Goal: Transaction & Acquisition: Obtain resource

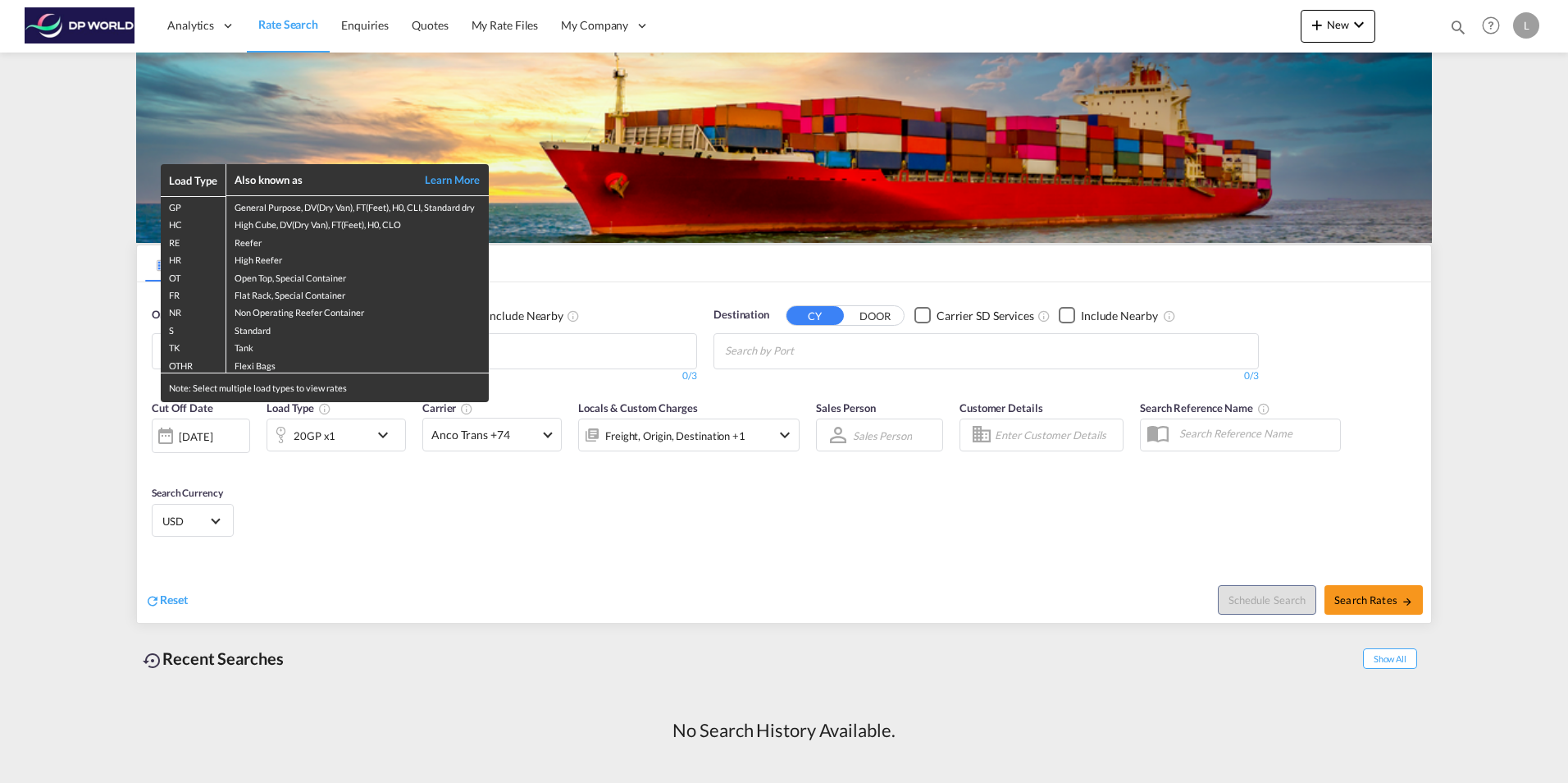
click at [580, 339] on div "Load Type Also known as Learn More GP General Purpose, DV(Dry Van), FT(Feet), H…" at bounding box center [784, 391] width 1568 height 783
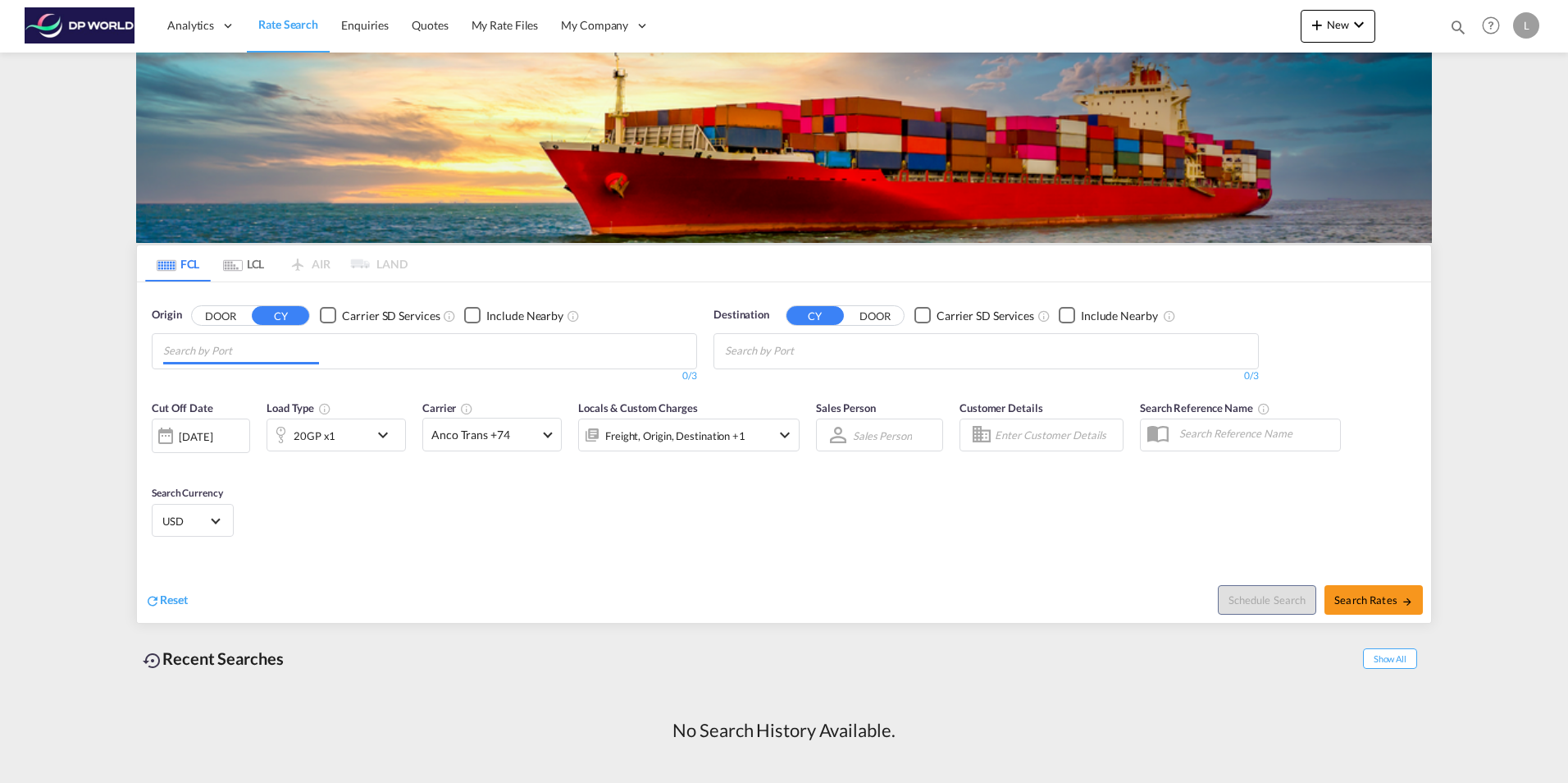
click at [590, 365] on md-chips at bounding box center [424, 351] width 543 height 34
click at [227, 349] on body "Analytics Dashboard Rate Search Enquiries Quotes My Rate Files My Company" at bounding box center [784, 391] width 1568 height 783
click at [273, 338] on input "Chips input." at bounding box center [240, 351] width 155 height 26
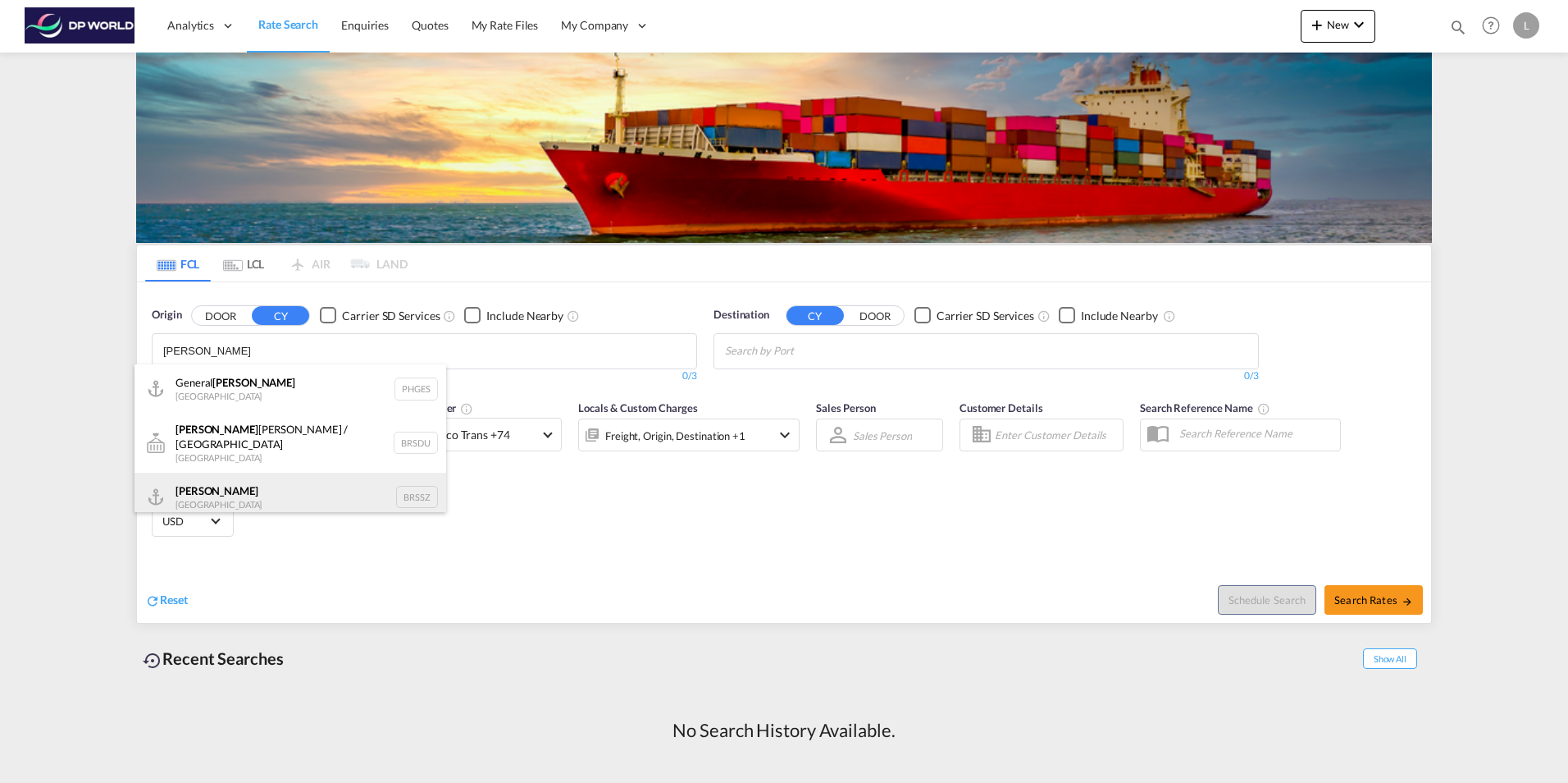
type input "[PERSON_NAME]"
click at [255, 479] on div "[PERSON_NAME] [GEOGRAPHIC_DATA] BRSSZ" at bounding box center [290, 497] width 312 height 49
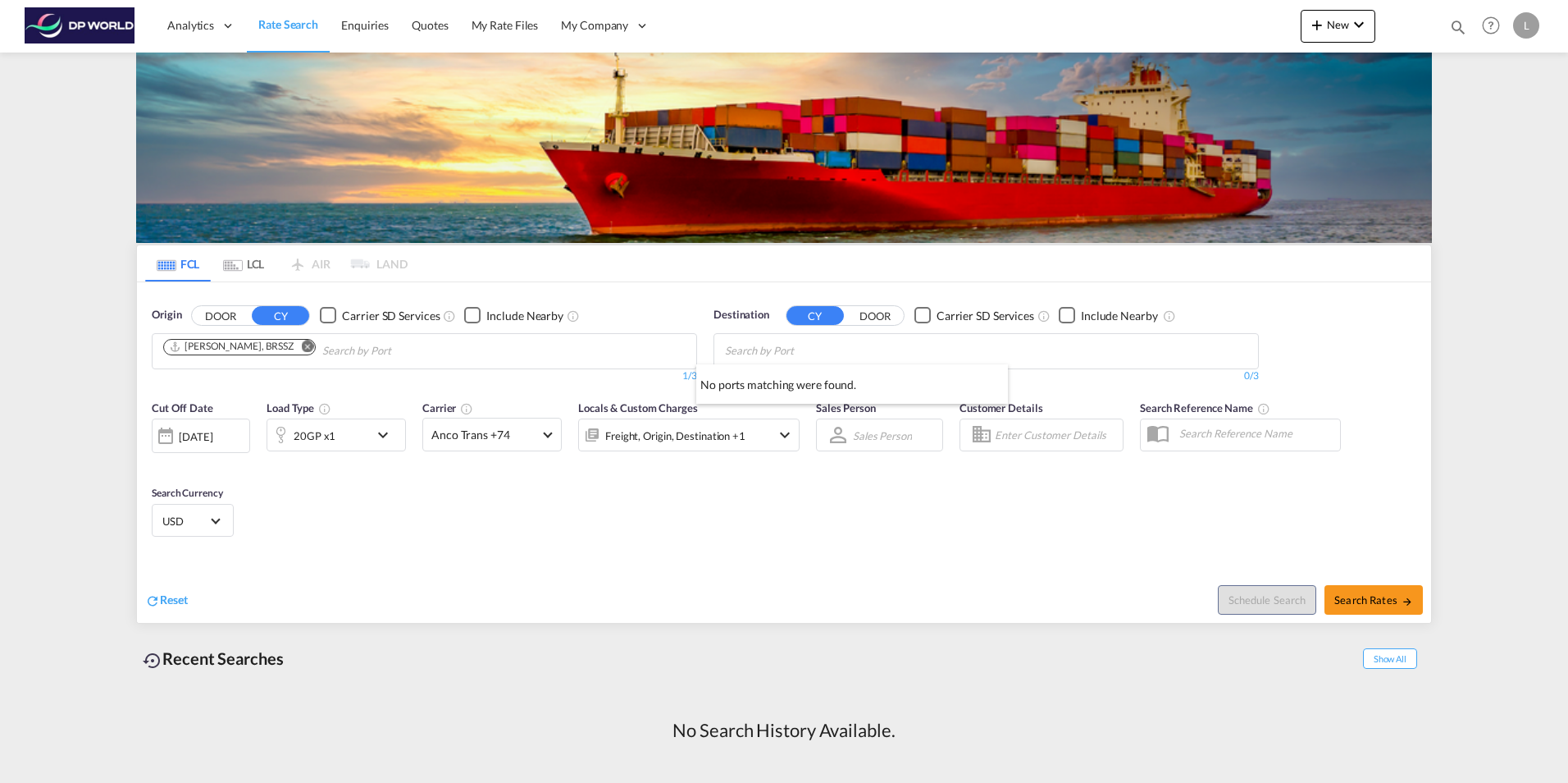
type input "c"
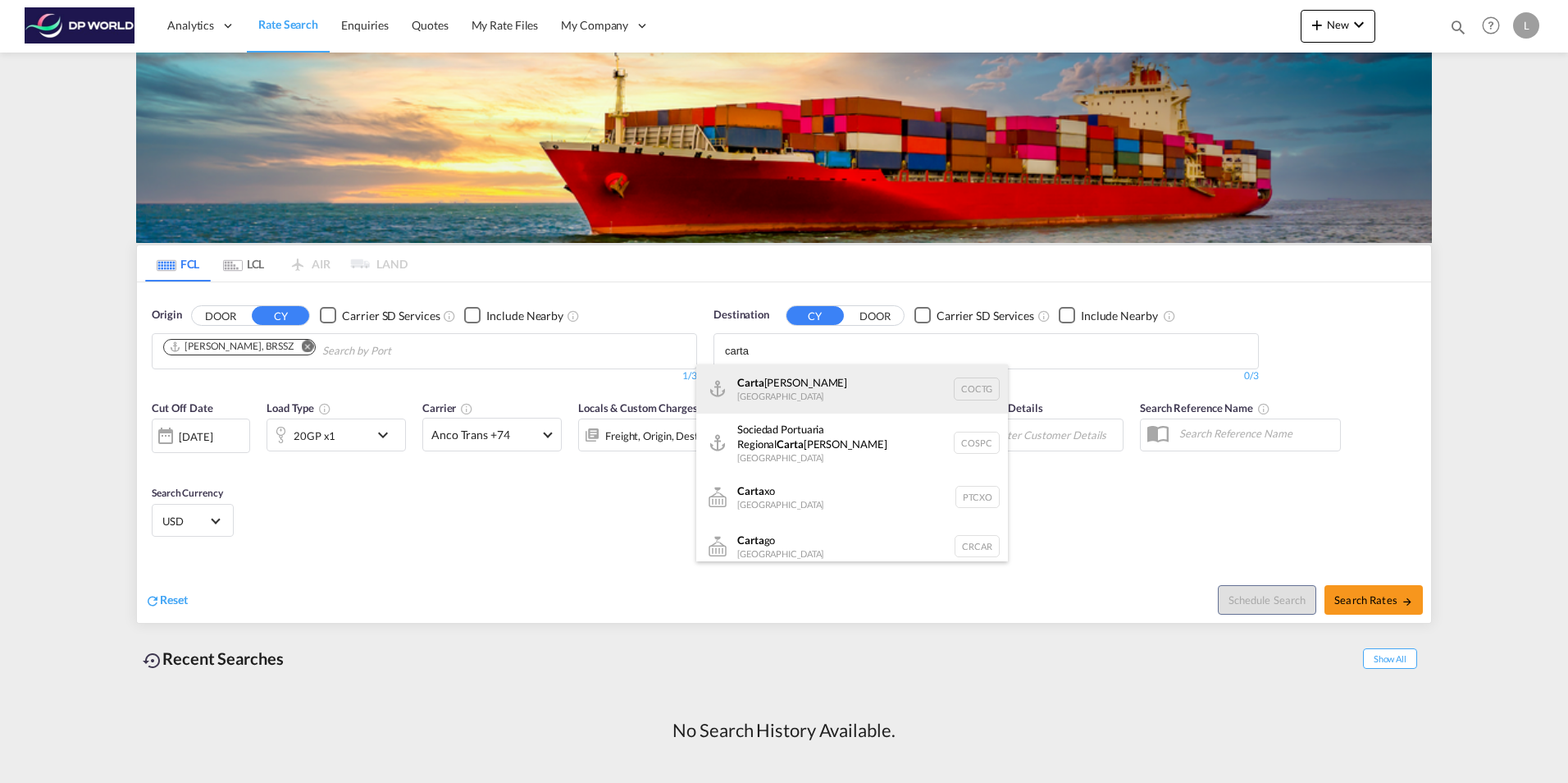
type input "carta"
click at [814, 403] on div "[PERSON_NAME] [GEOGRAPHIC_DATA] COCTG" at bounding box center [852, 389] width 312 height 49
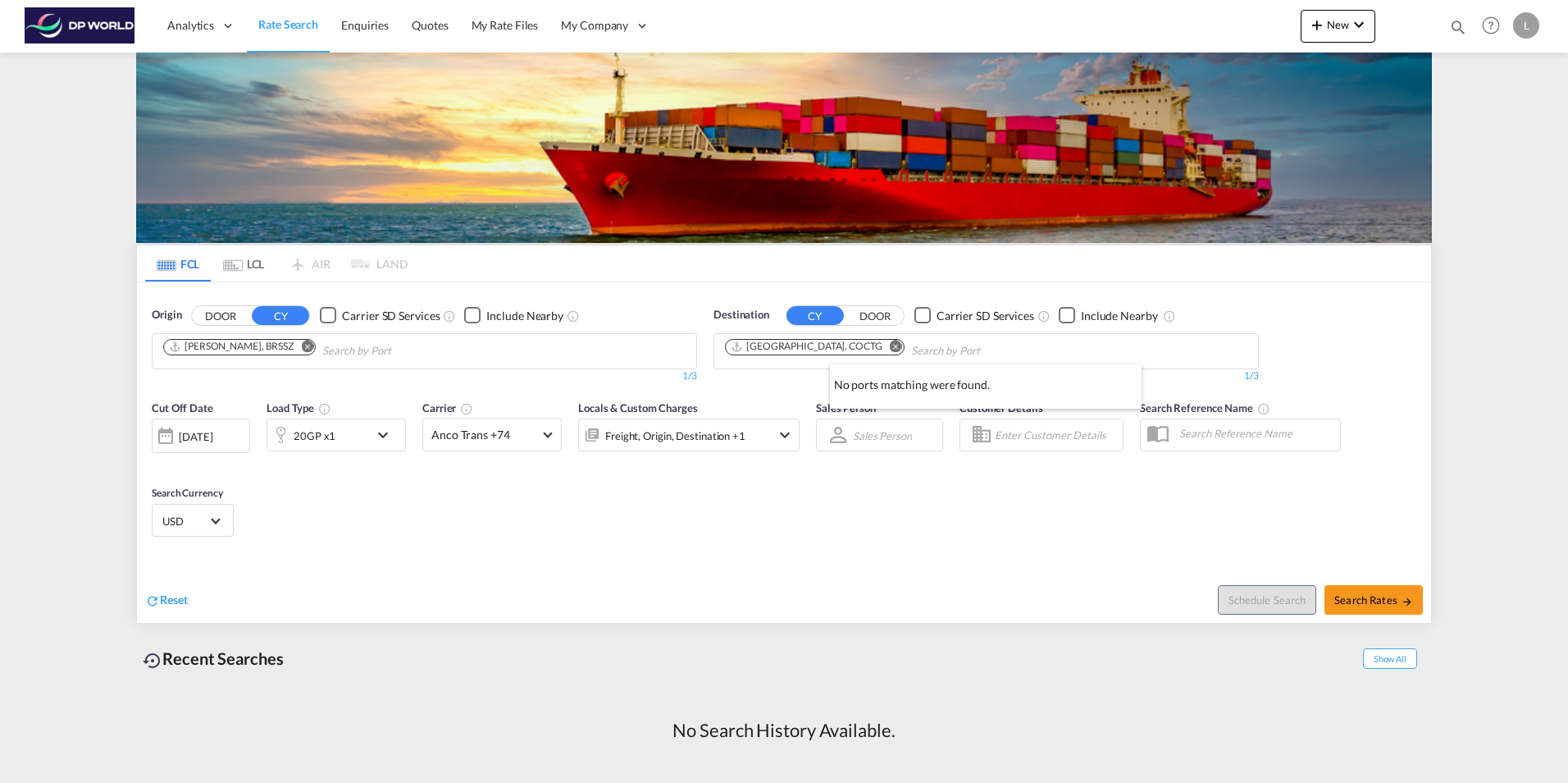
click at [996, 508] on div at bounding box center [784, 391] width 1568 height 783
click at [1367, 602] on span "Search Rates" at bounding box center [1374, 599] width 79 height 13
type input "BRSSZ to COCTG / [DATE]"
